Goal: Task Accomplishment & Management: Manage account settings

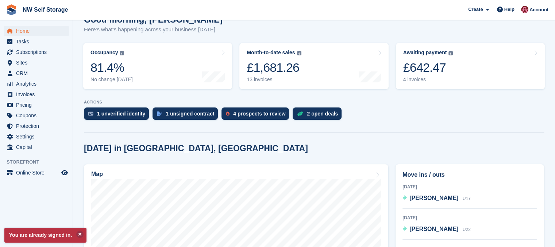
scroll to position [146, 0]
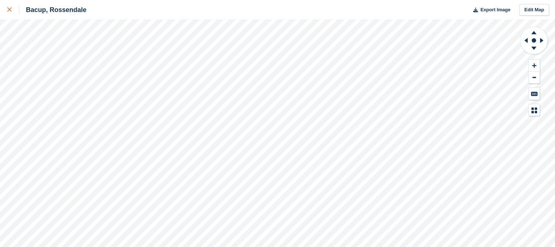
click at [11, 12] on icon at bounding box center [9, 9] width 4 height 4
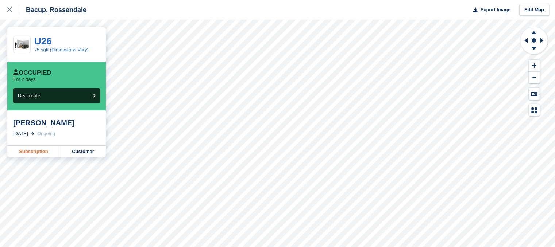
click at [35, 151] on link "Subscription" at bounding box center [33, 152] width 53 height 12
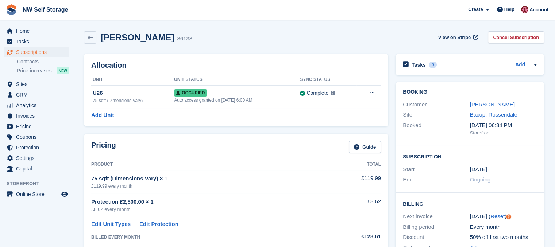
scroll to position [36, 0]
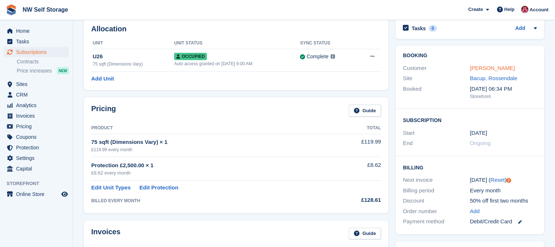
click at [485, 66] on link "Joe seymour" at bounding box center [492, 68] width 45 height 6
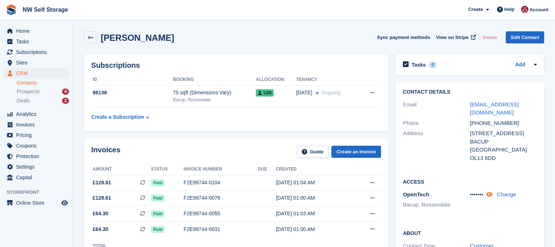
click at [490, 192] on icon at bounding box center [489, 194] width 6 height 5
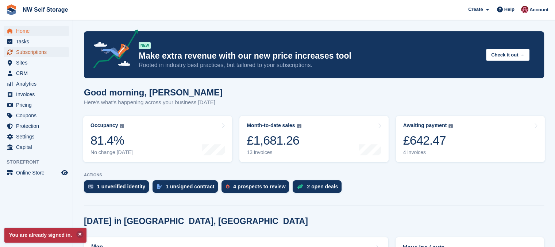
click at [28, 56] on span "Subscriptions" at bounding box center [38, 52] width 44 height 10
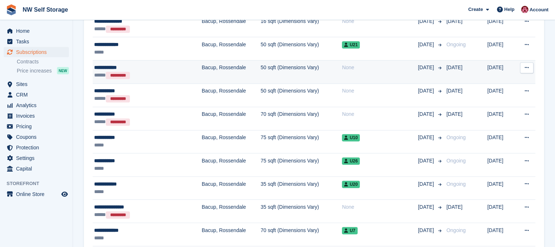
scroll to position [583, 0]
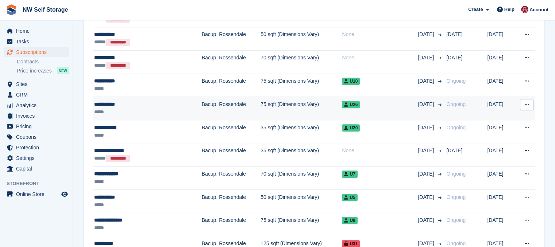
click at [114, 110] on div "*****" at bounding box center [134, 112] width 81 height 8
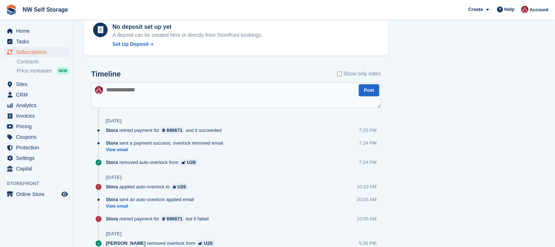
scroll to position [328, 0]
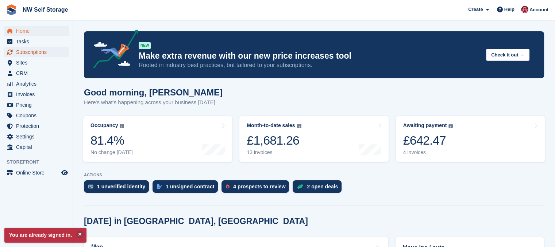
click at [27, 52] on span "Subscriptions" at bounding box center [38, 52] width 44 height 10
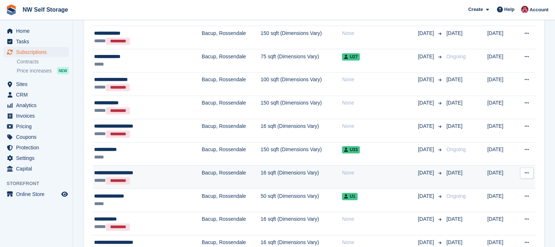
scroll to position [875, 0]
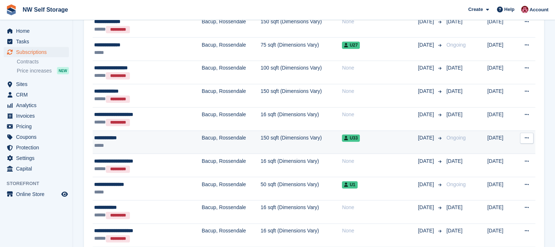
click at [110, 138] on div "**********" at bounding box center [134, 138] width 81 height 8
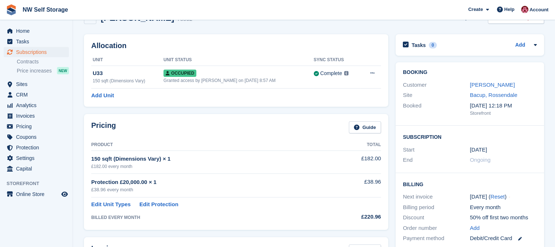
scroll to position [36, 0]
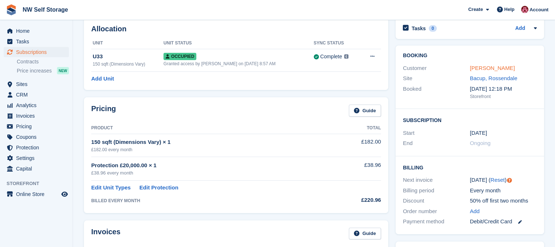
click at [485, 69] on link "Nigel Phipps" at bounding box center [492, 68] width 45 height 6
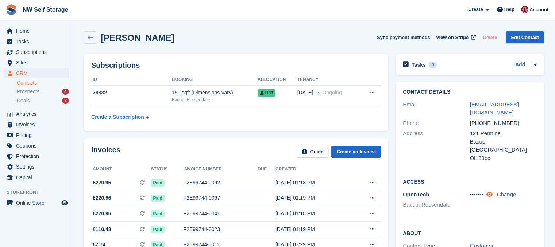
click at [493, 191] on link at bounding box center [490, 194] width 8 height 6
